Goal: Information Seeking & Learning: Check status

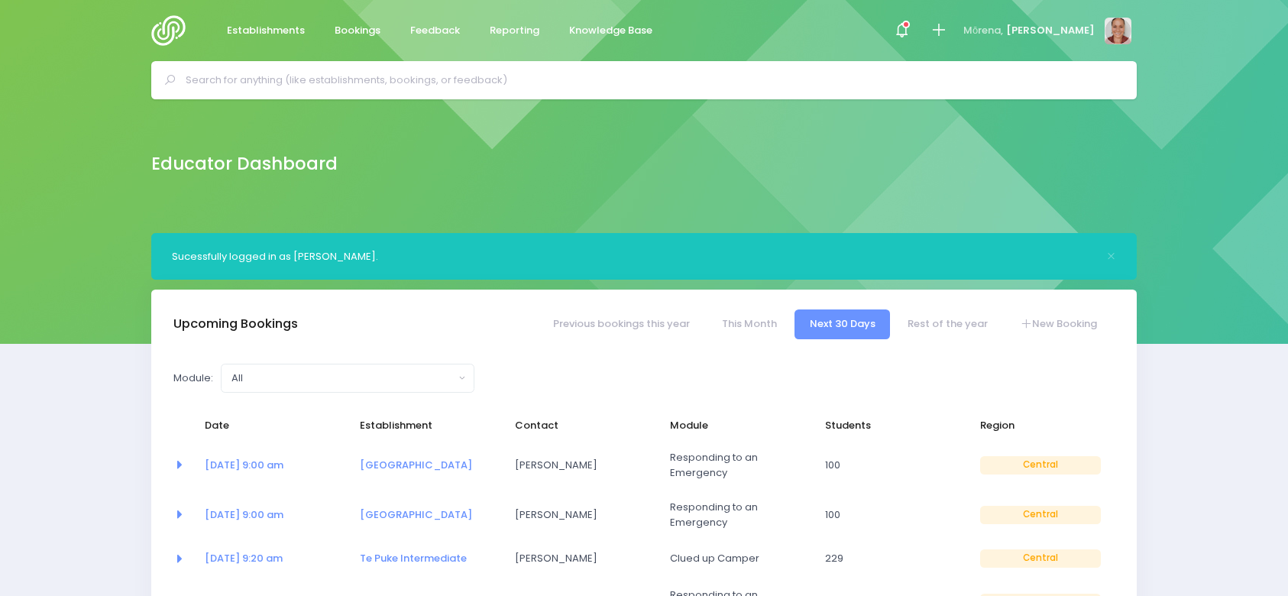
select select "5"
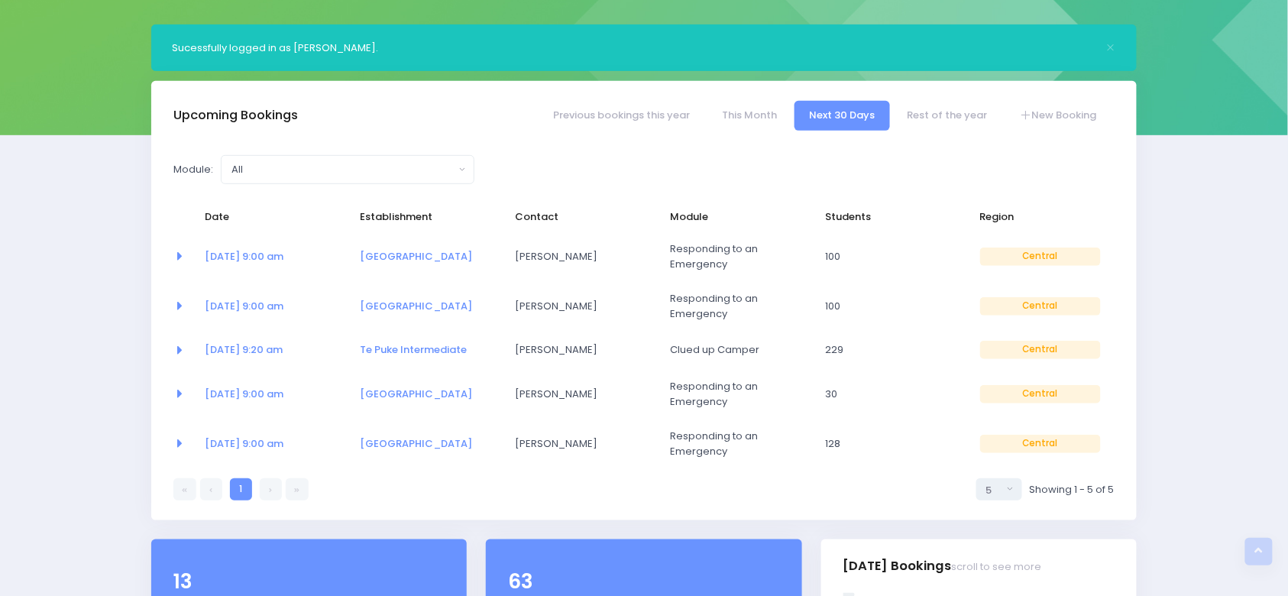
scroll to position [208, 0]
click at [638, 122] on link "Previous bookings this year" at bounding box center [621, 117] width 167 height 30
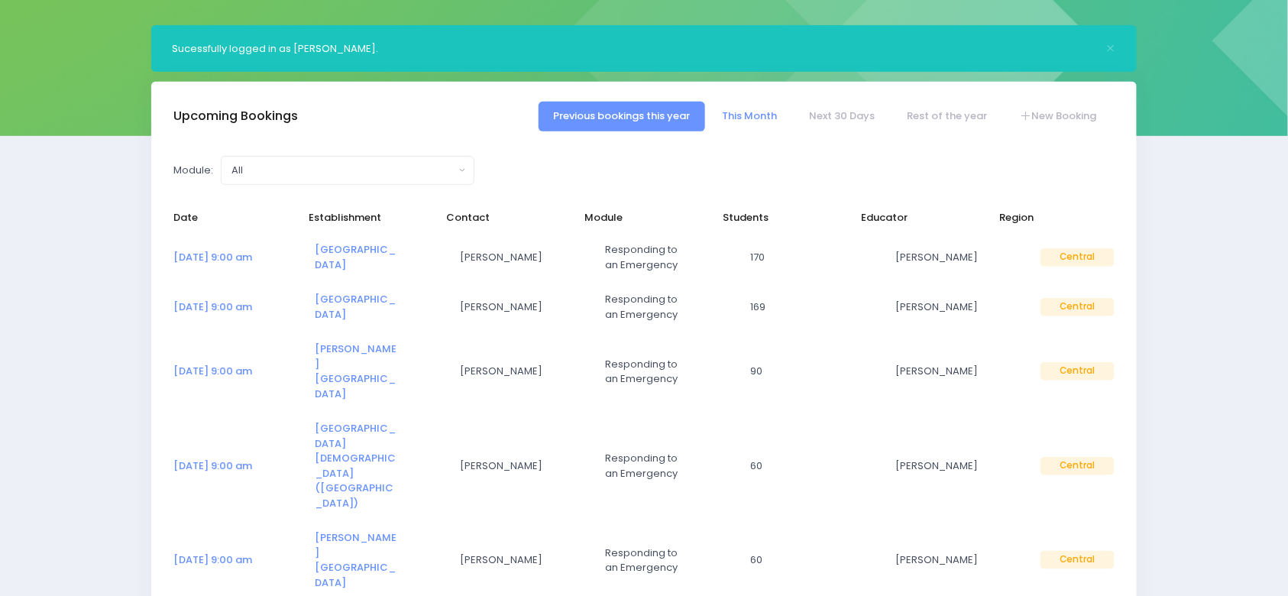
select select "5"
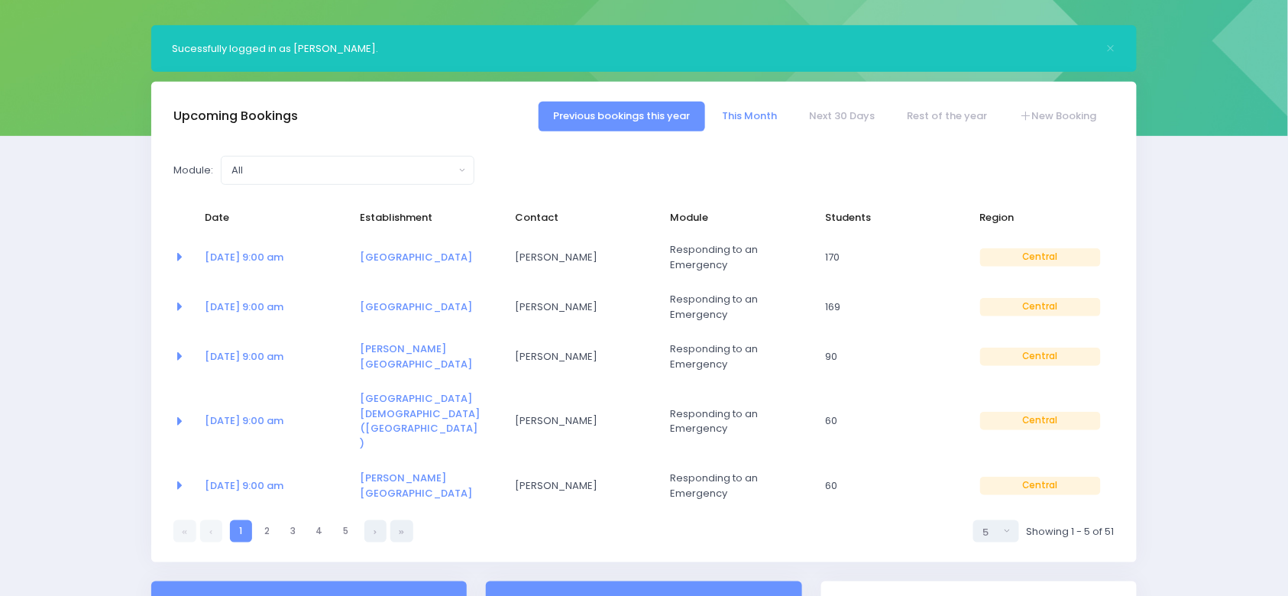
click at [775, 112] on link "This Month" at bounding box center [749, 117] width 85 height 30
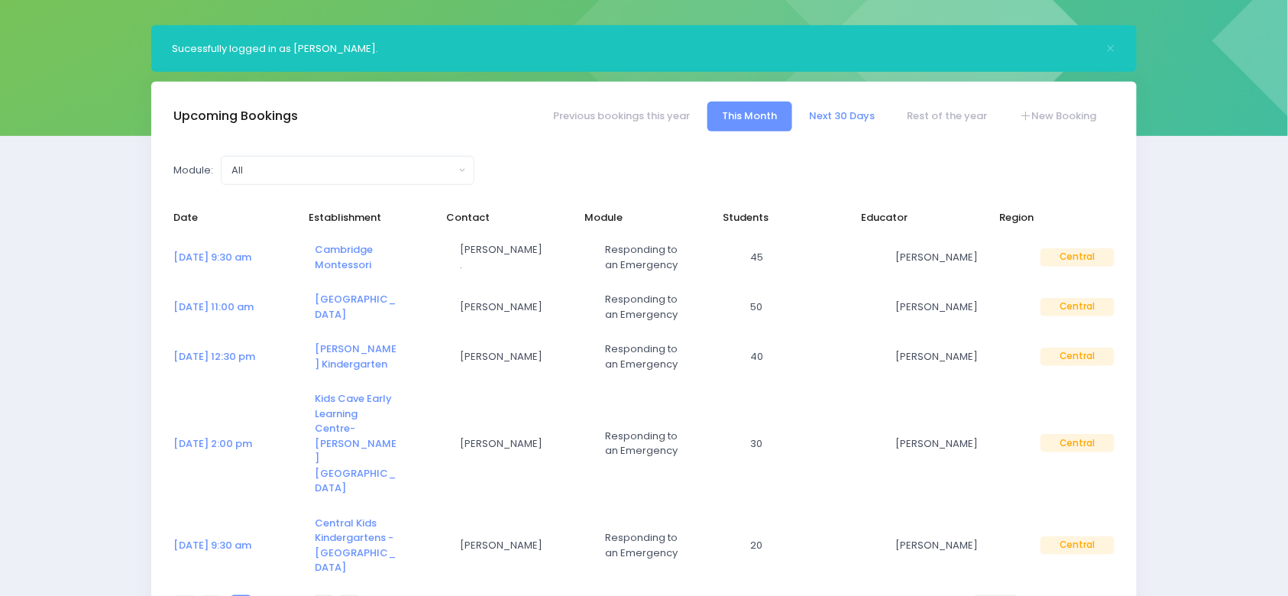
select select "5"
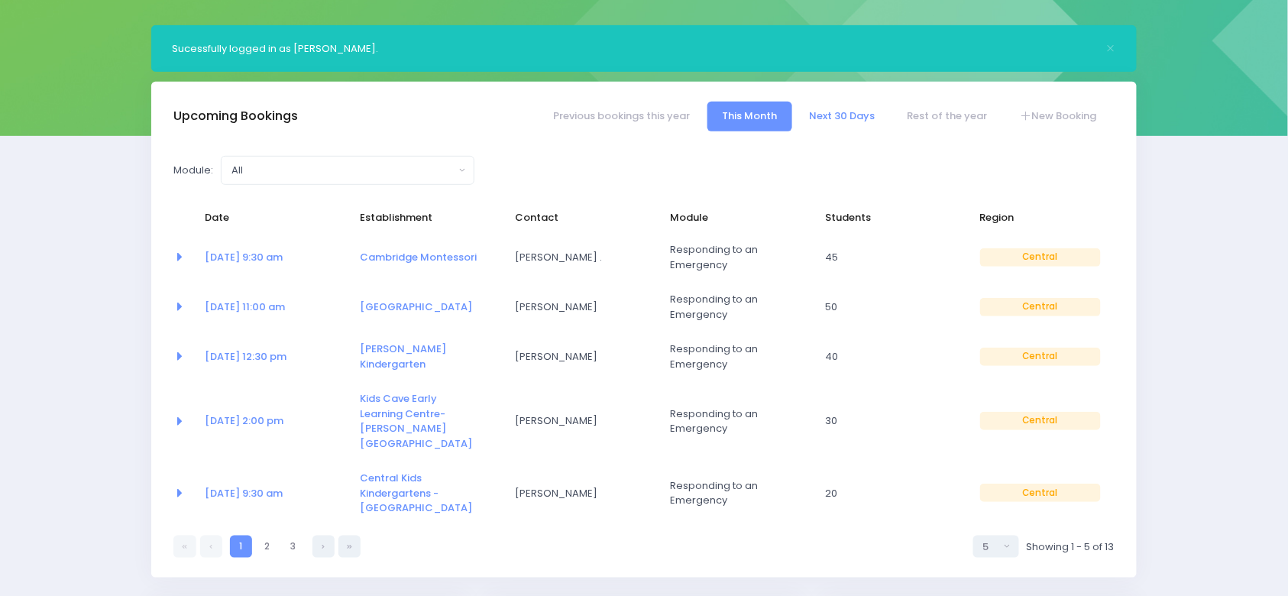
click at [836, 114] on link "Next 30 Days" at bounding box center [841, 117] width 95 height 30
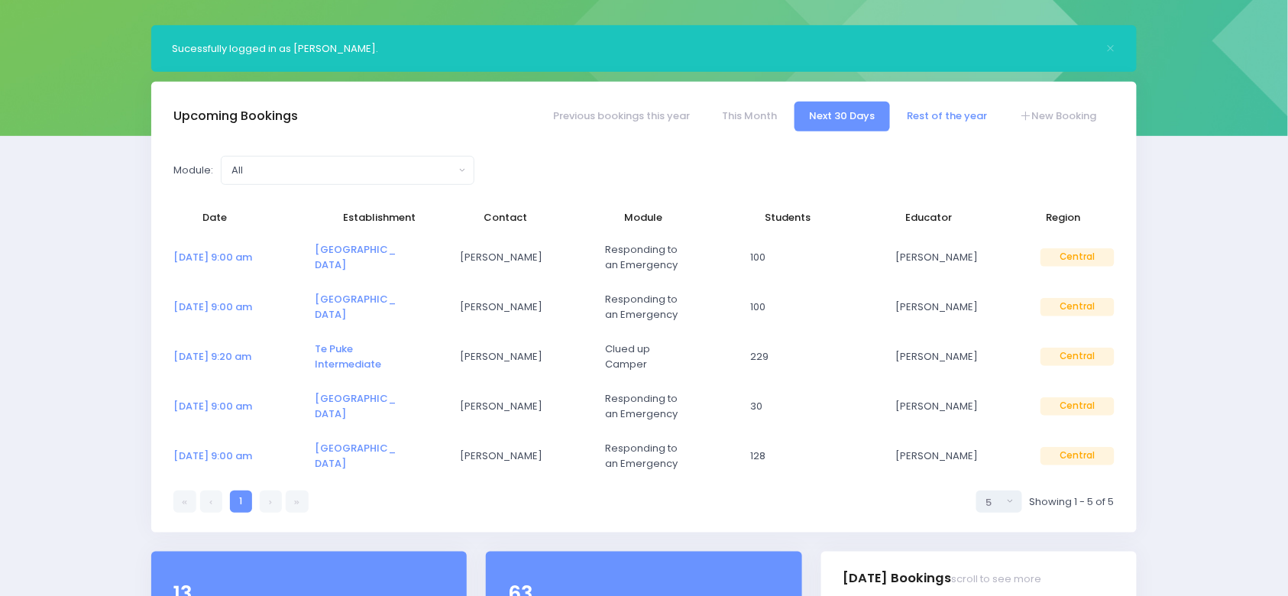
select select "5"
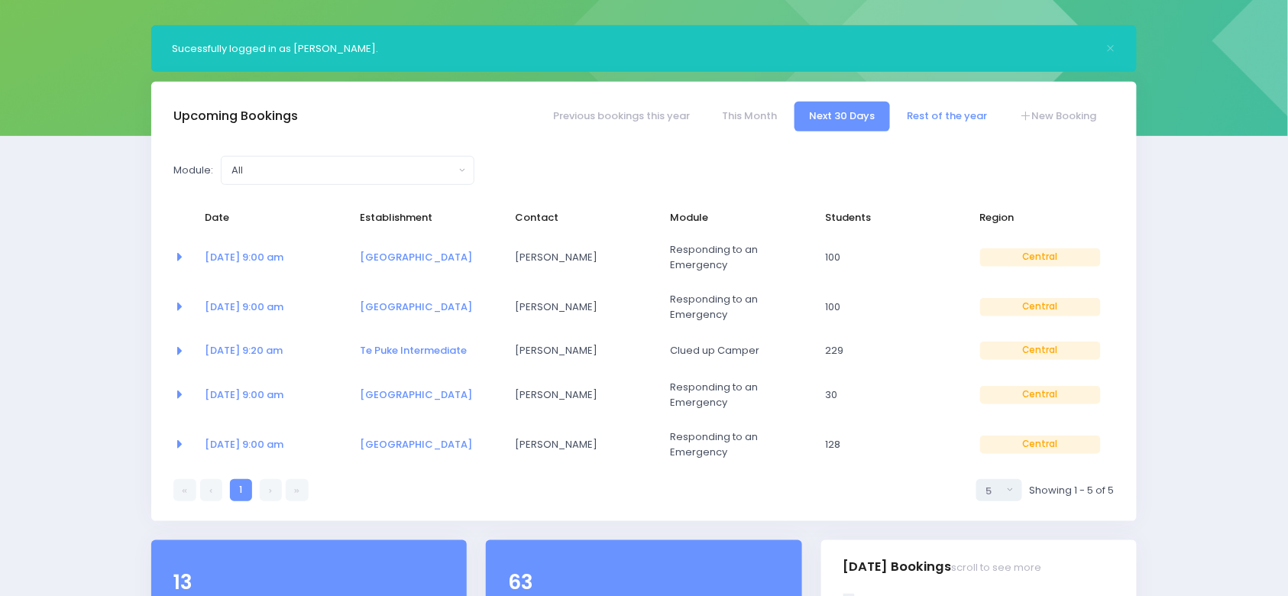
click at [943, 116] on link "Rest of the year" at bounding box center [947, 117] width 110 height 30
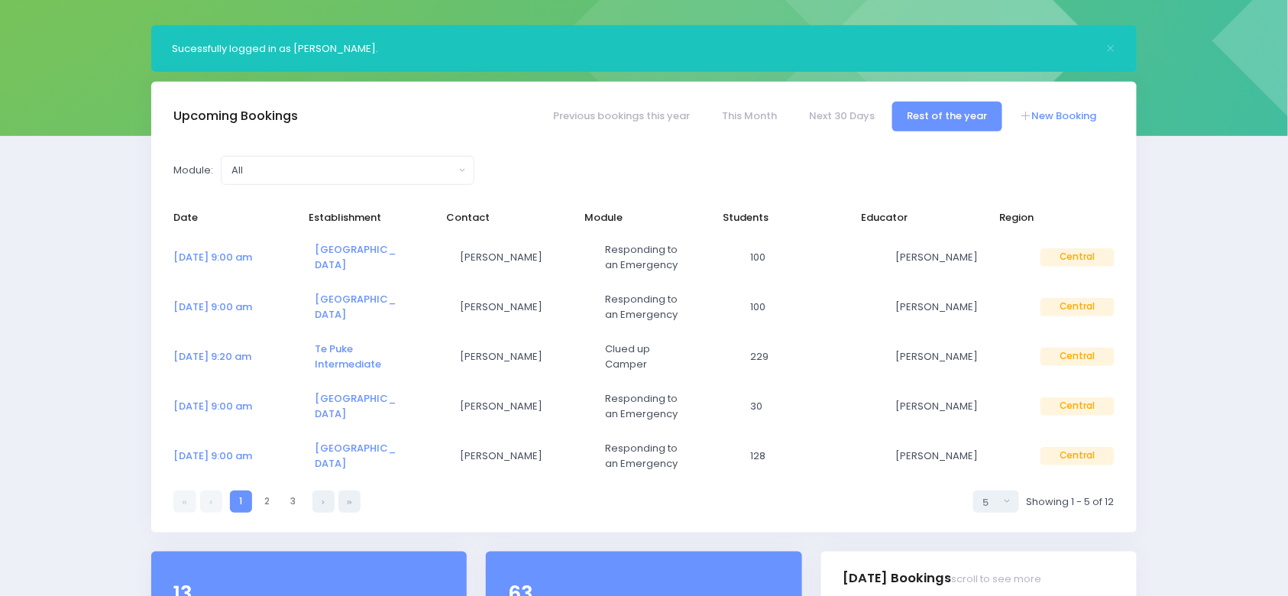
select select "5"
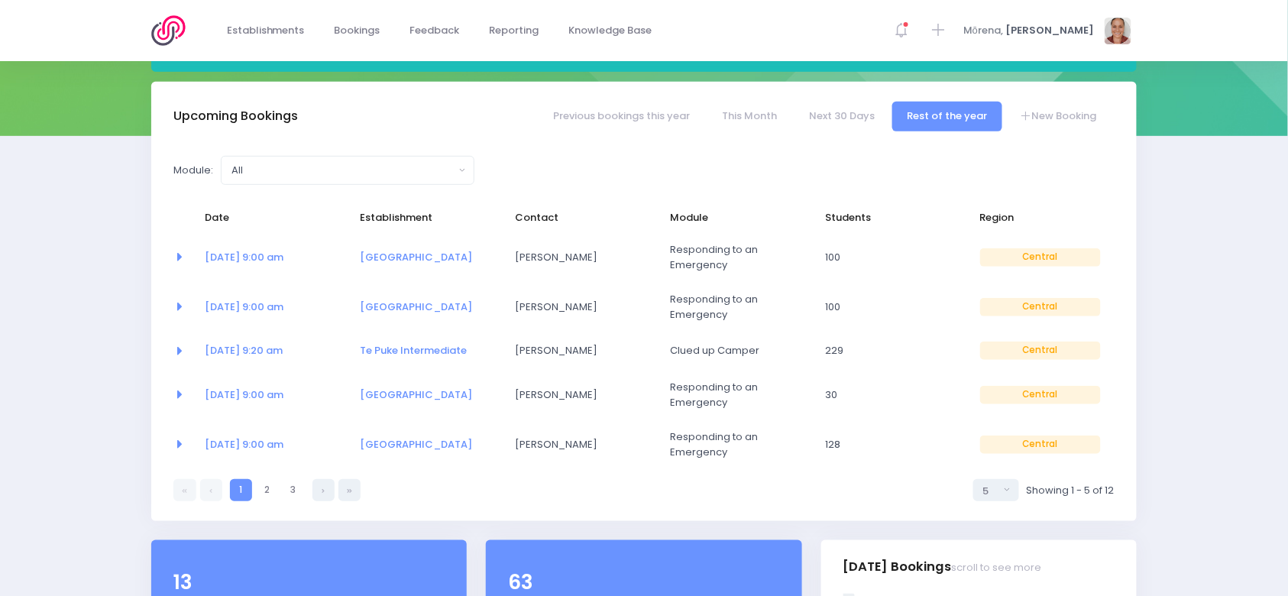
scroll to position [519, 0]
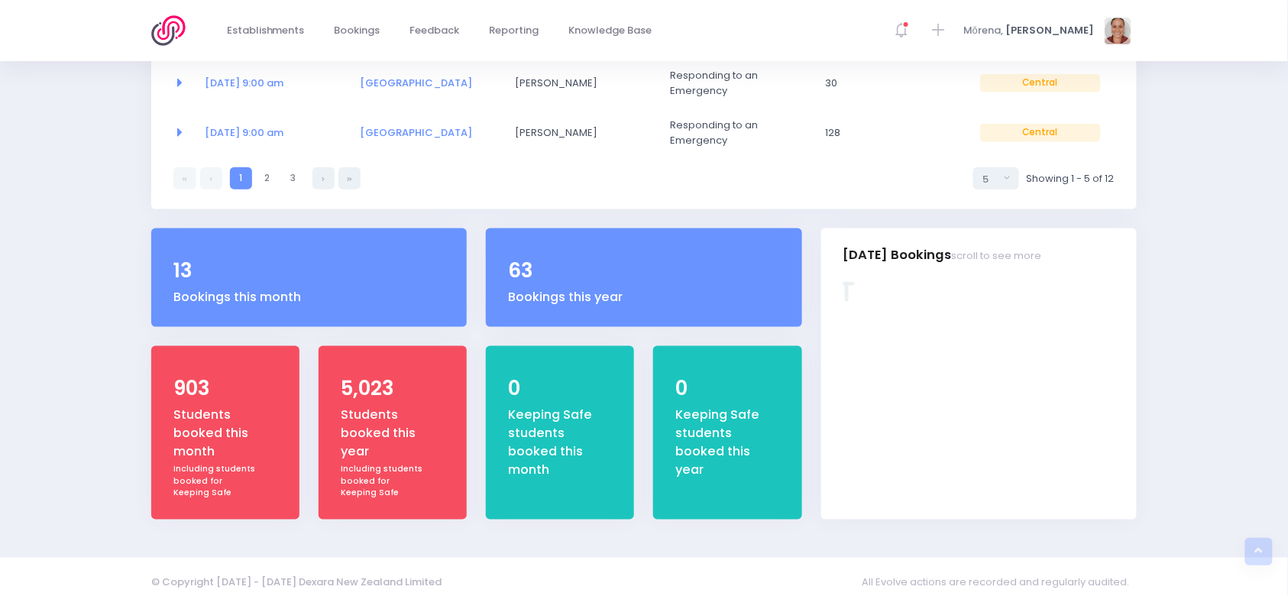
drag, startPoint x: 118, startPoint y: 175, endPoint x: 98, endPoint y: 175, distance: 20.6
click at [98, 175] on div "Sucessfully logged in as [PERSON_NAME]. Upcoming Bookings Previous bookings thi…" at bounding box center [644, 126] width 1288 height 825
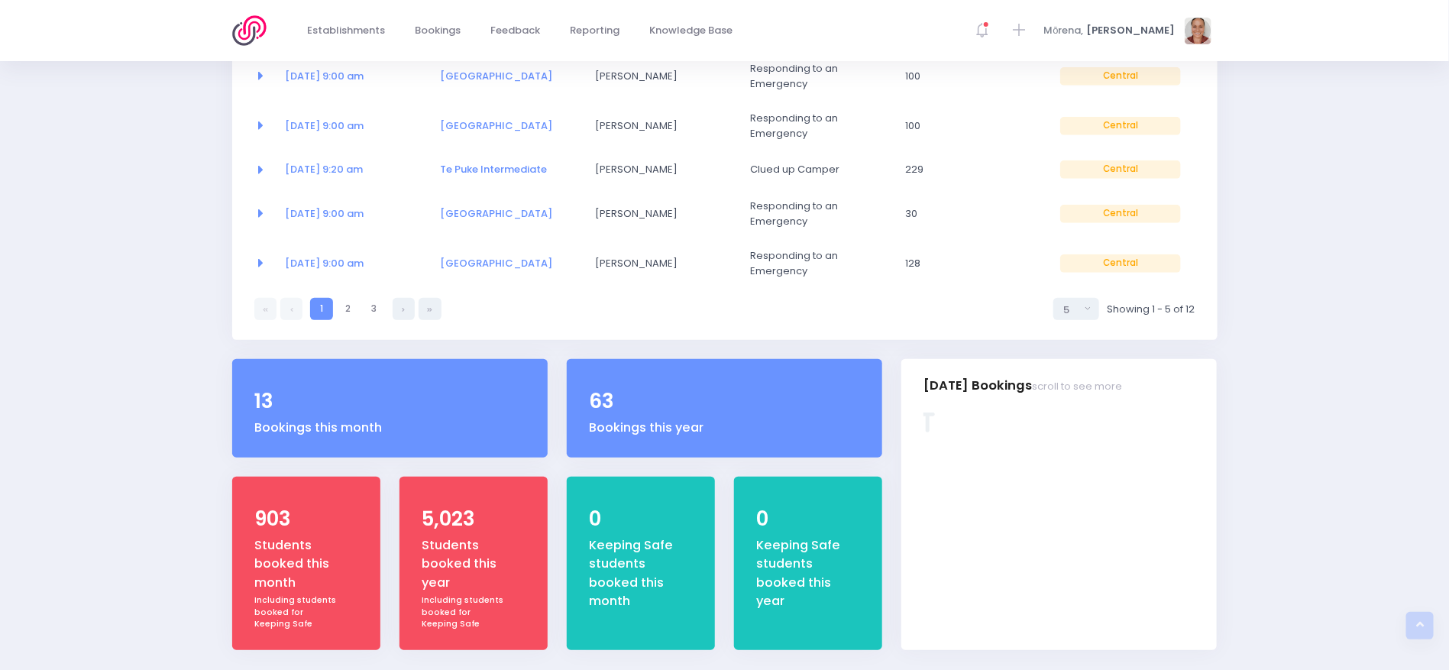
scroll to position [386, 0]
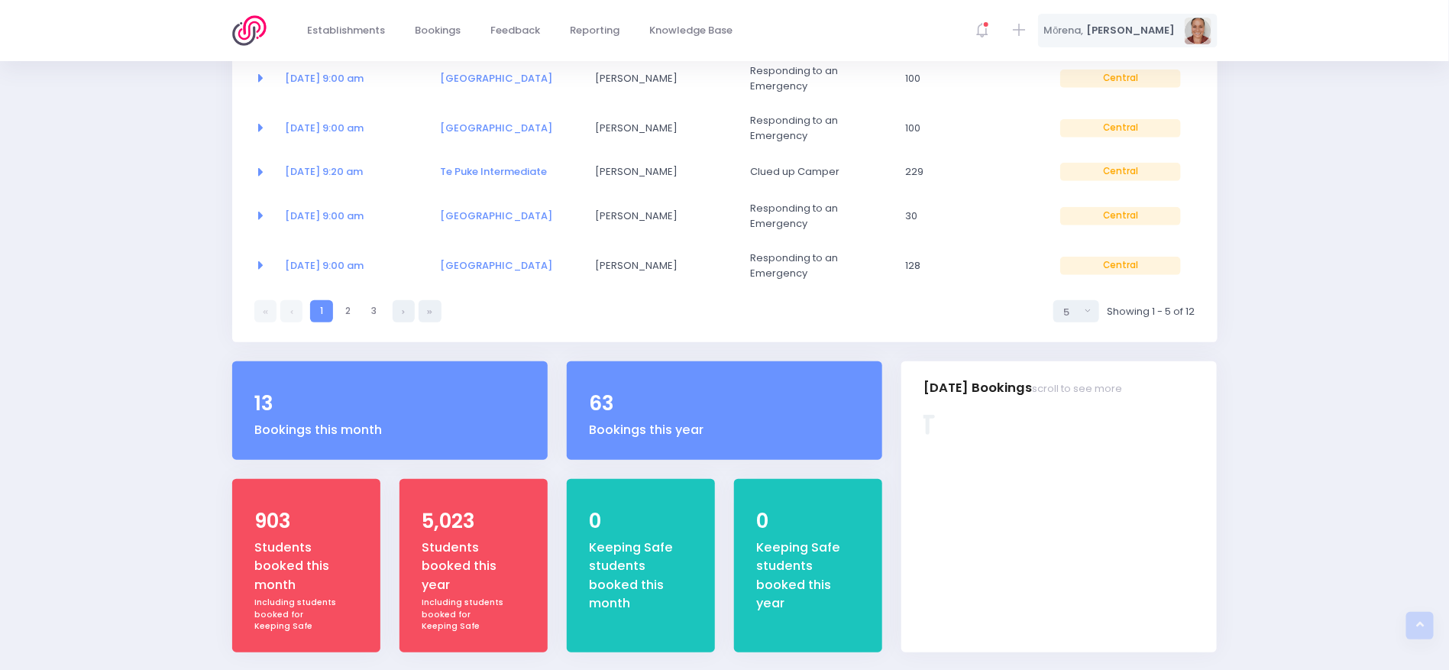
click at [1213, 24] on div "[PERSON_NAME]" at bounding box center [1127, 31] width 179 height 34
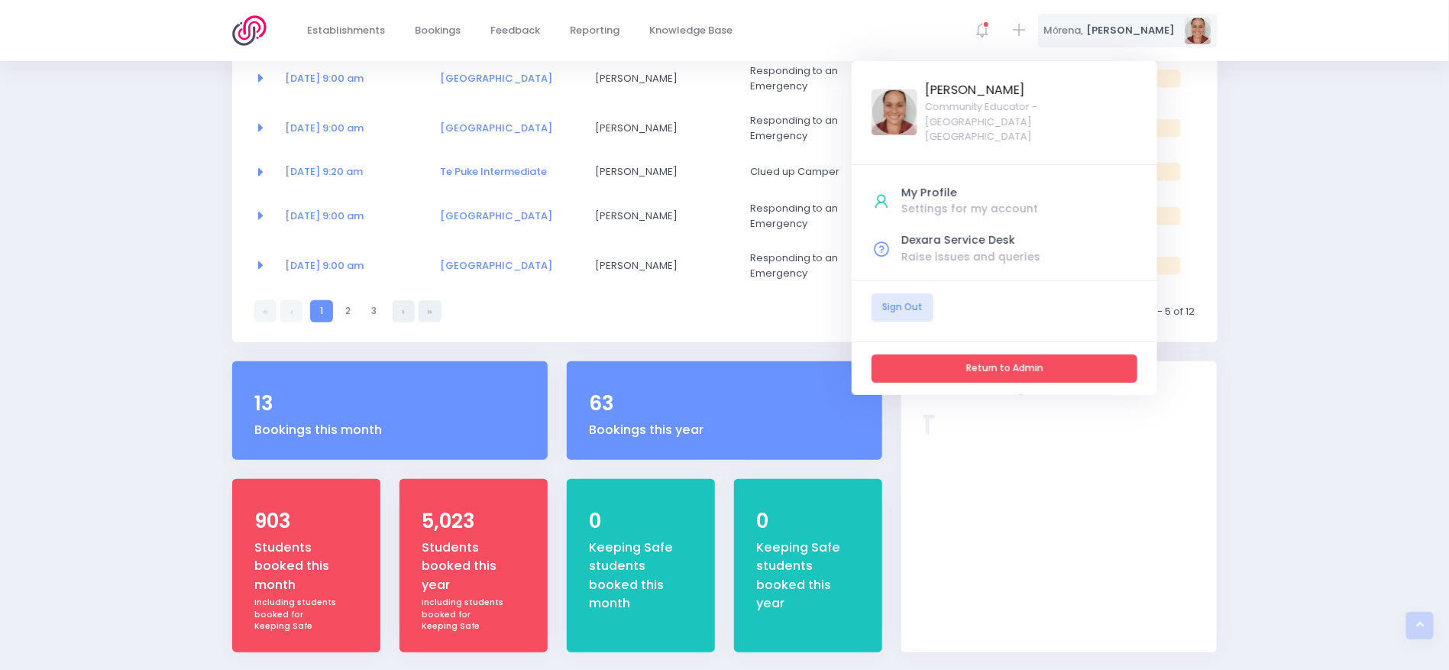
click at [1075, 354] on link "Return to Admin" at bounding box center [1005, 368] width 266 height 28
